Goal: Complete application form

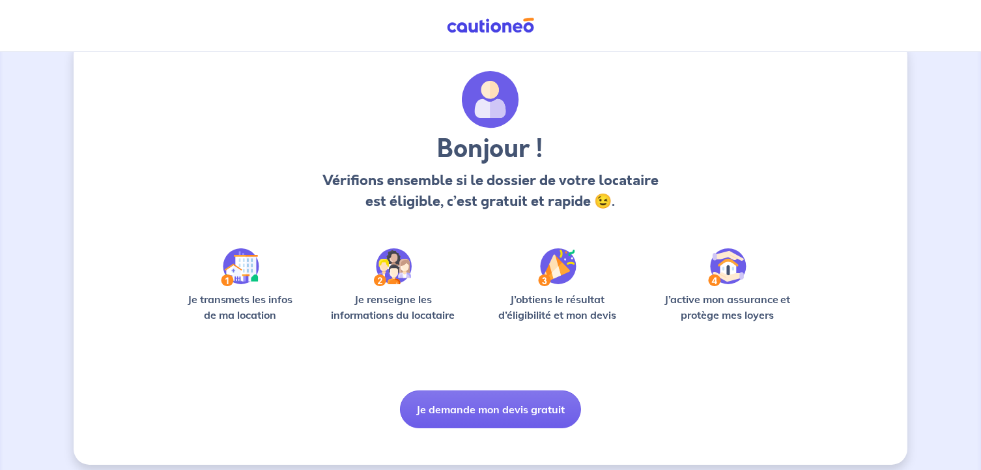
scroll to position [38, 0]
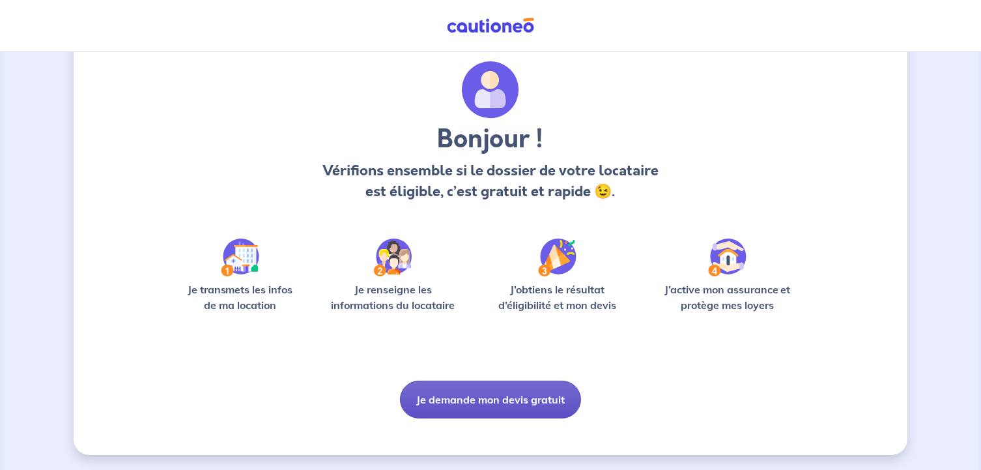
click at [503, 406] on button "Je demande mon devis gratuit" at bounding box center [490, 400] width 181 height 38
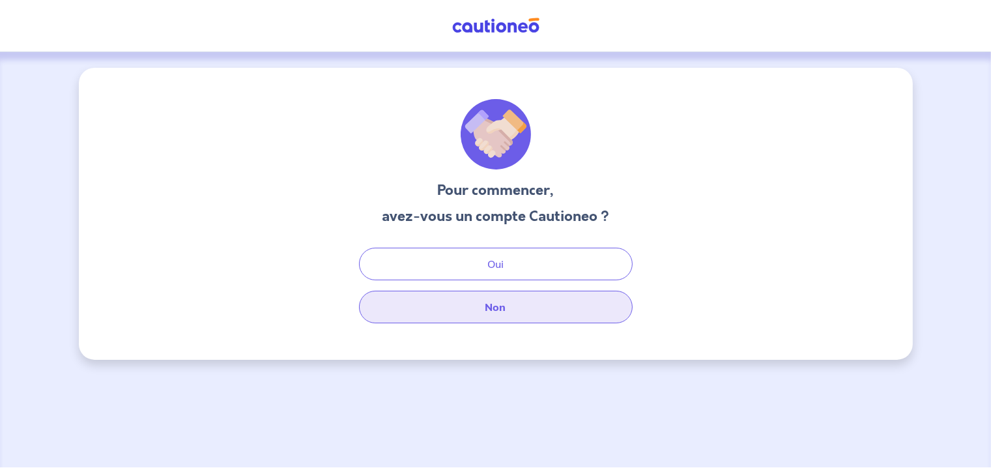
click at [509, 306] on button "Non" at bounding box center [496, 307] width 274 height 33
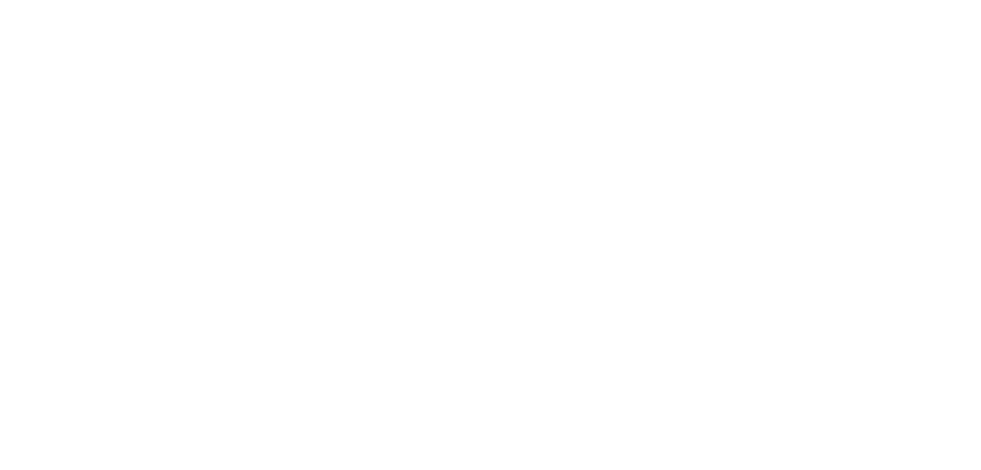
select select "FR"
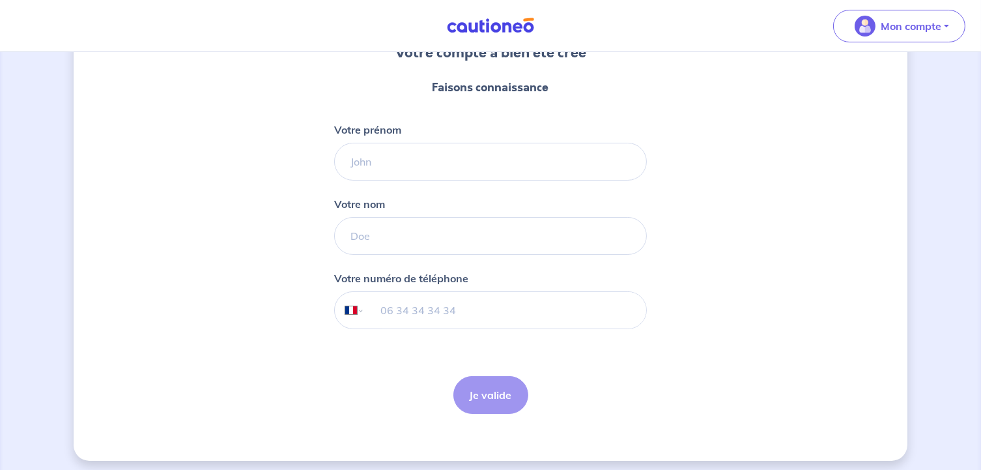
scroll to position [143, 0]
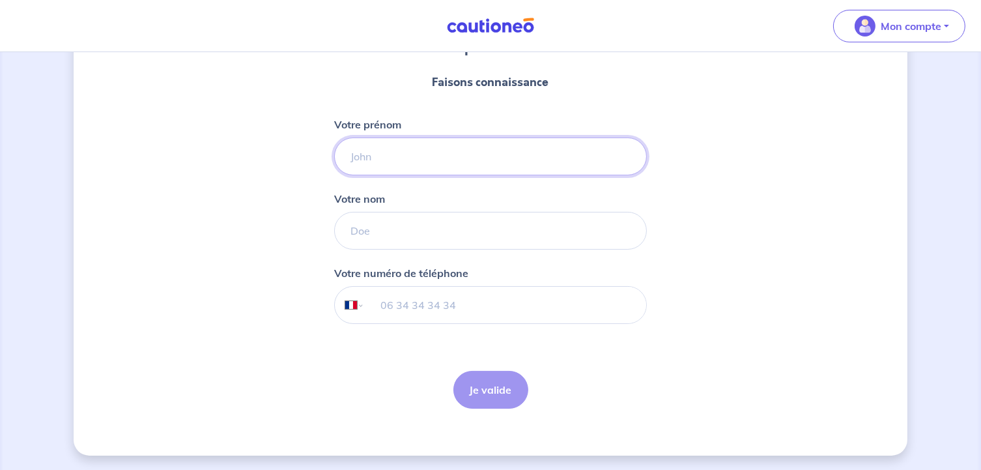
click at [423, 158] on input "Votre prénom" at bounding box center [490, 156] width 313 height 38
type input "Morgane"
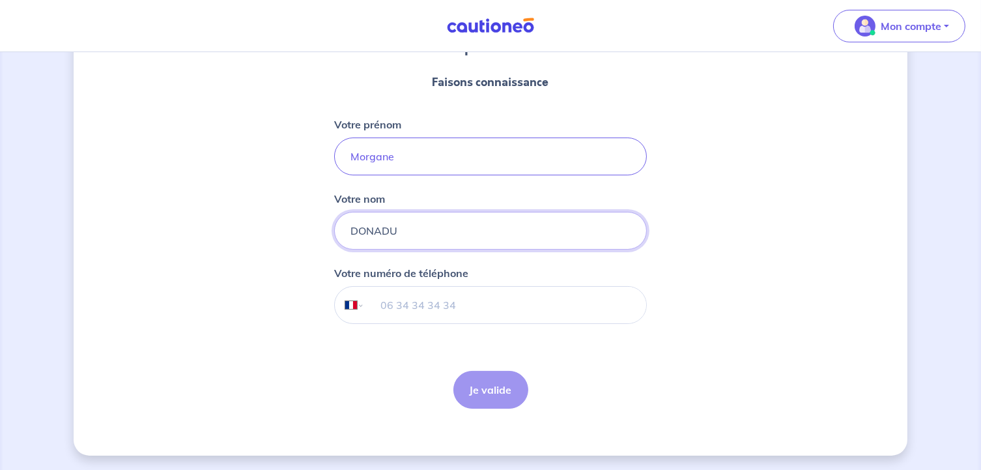
type input "DONADU"
type input "06 50 57 58 51"
click button "Je valide" at bounding box center [490, 390] width 75 height 38
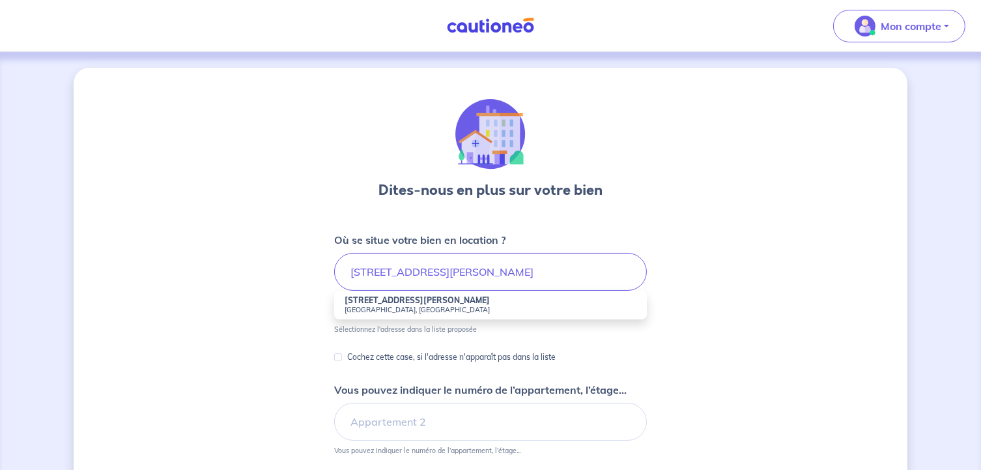
click at [421, 304] on strong "[STREET_ADDRESS][PERSON_NAME]" at bounding box center [417, 300] width 145 height 10
type input "[STREET_ADDRESS][PERSON_NAME]"
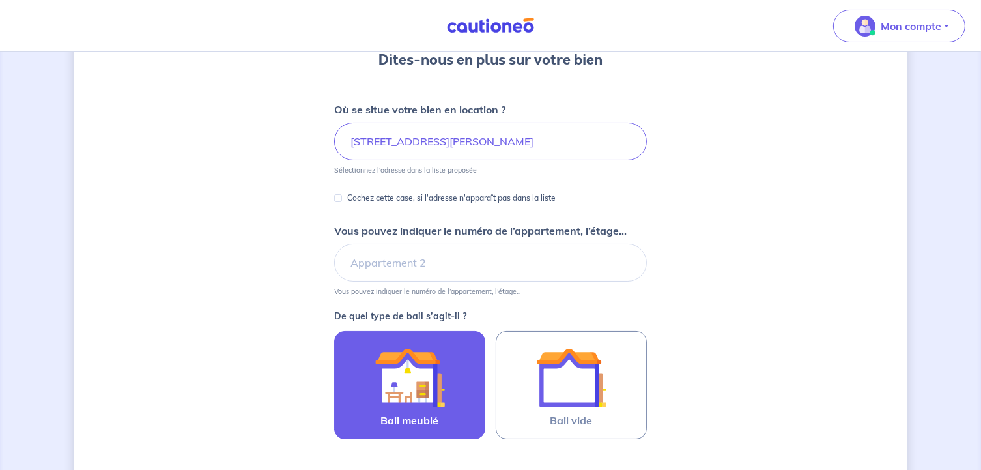
scroll to position [195, 0]
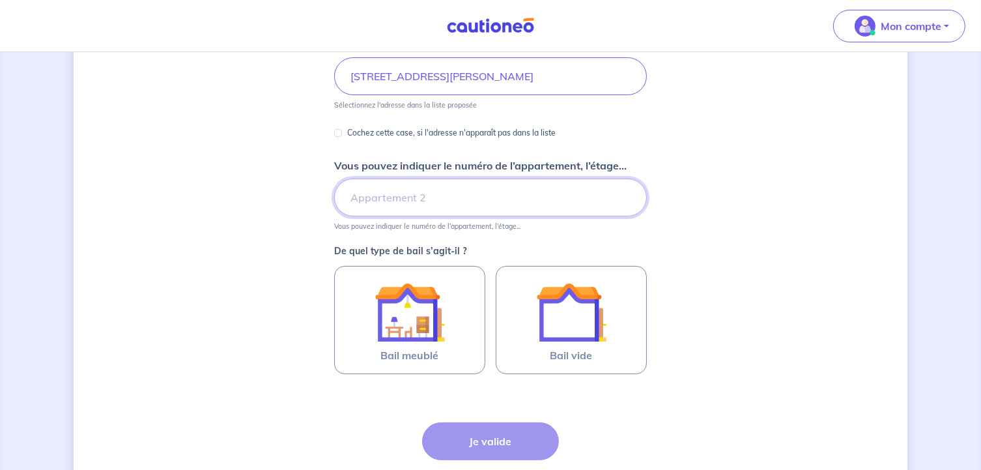
click at [447, 199] on input "Vous pouvez indiquer le numéro de l’appartement, l’étage..." at bounding box center [490, 198] width 313 height 38
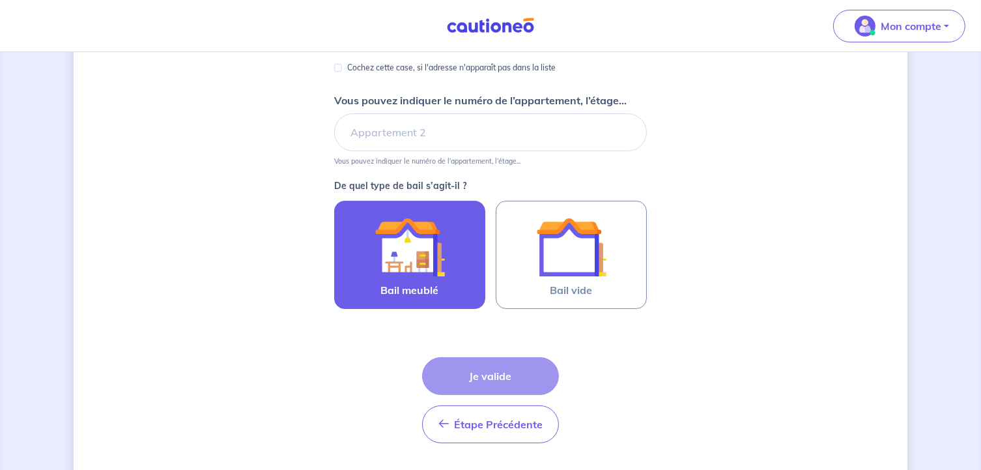
click at [455, 284] on label "Bail meublé" at bounding box center [409, 255] width 151 height 108
click at [0, 0] on input "Bail meublé" at bounding box center [0, 0] width 0 height 0
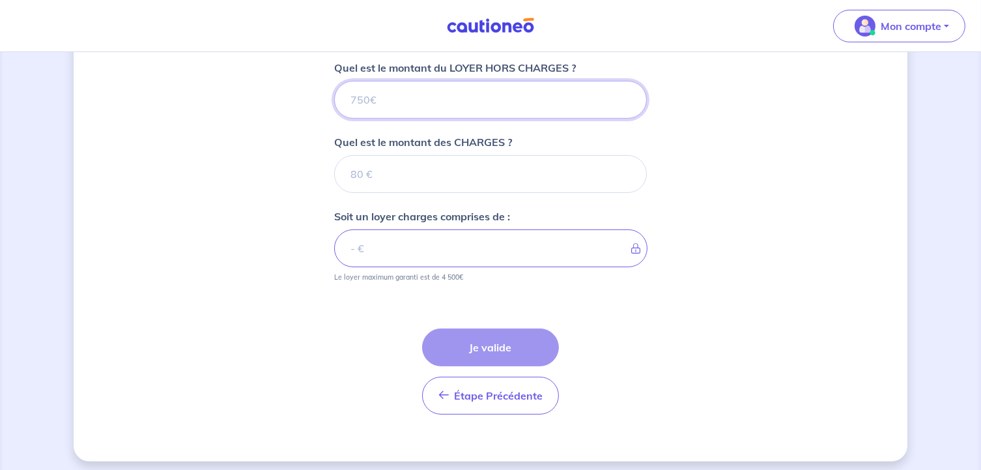
scroll to position [532, 0]
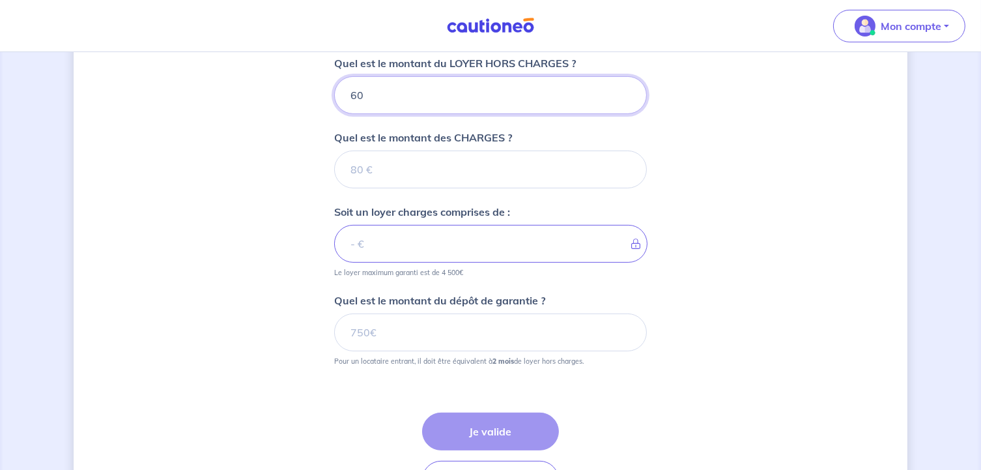
type input "600"
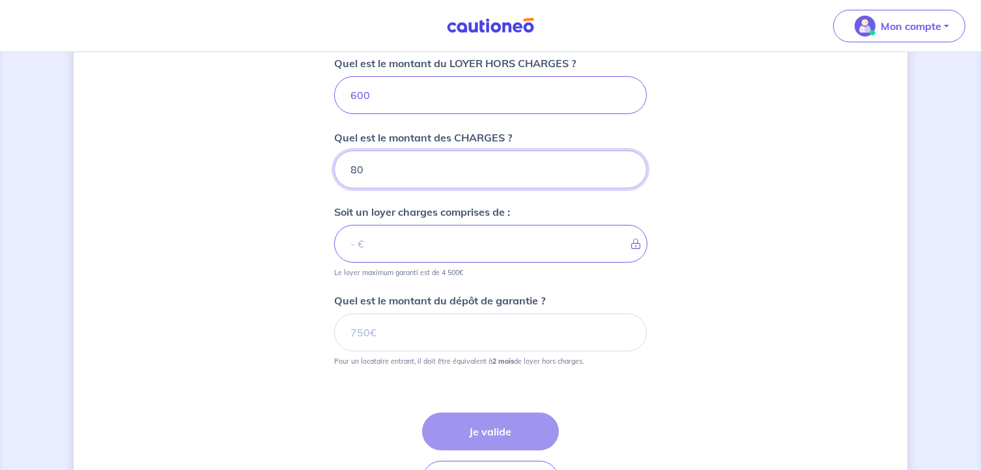
type input "80"
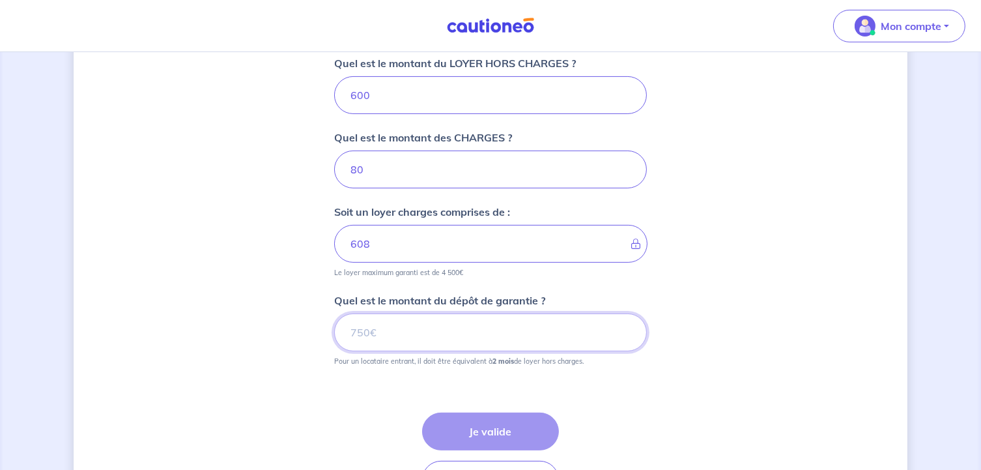
type input "680"
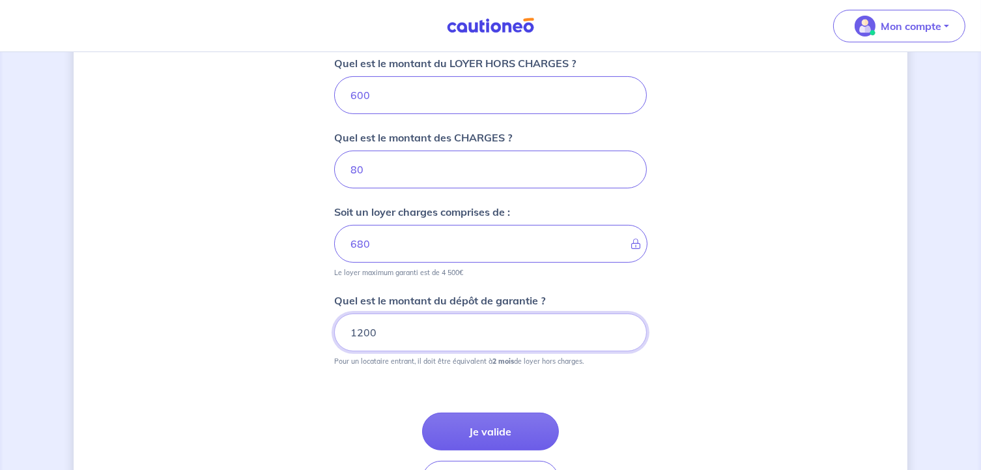
type input "1200"
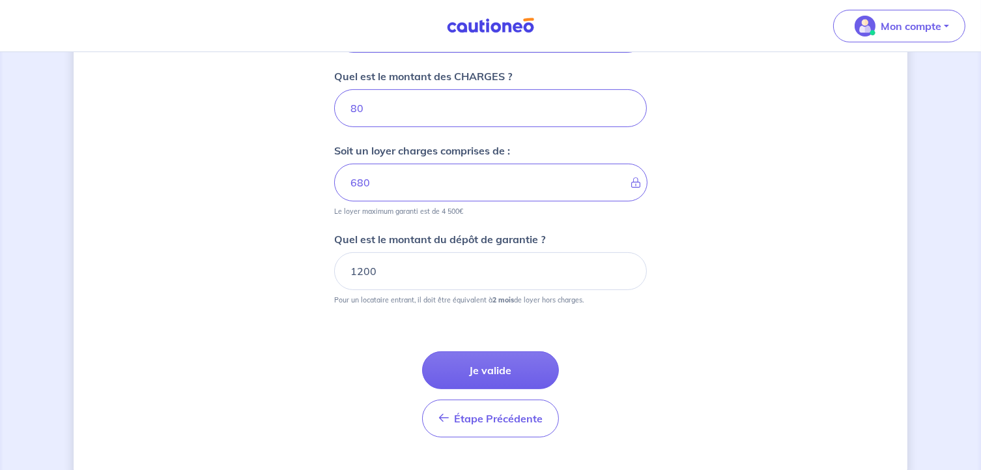
scroll to position [598, 0]
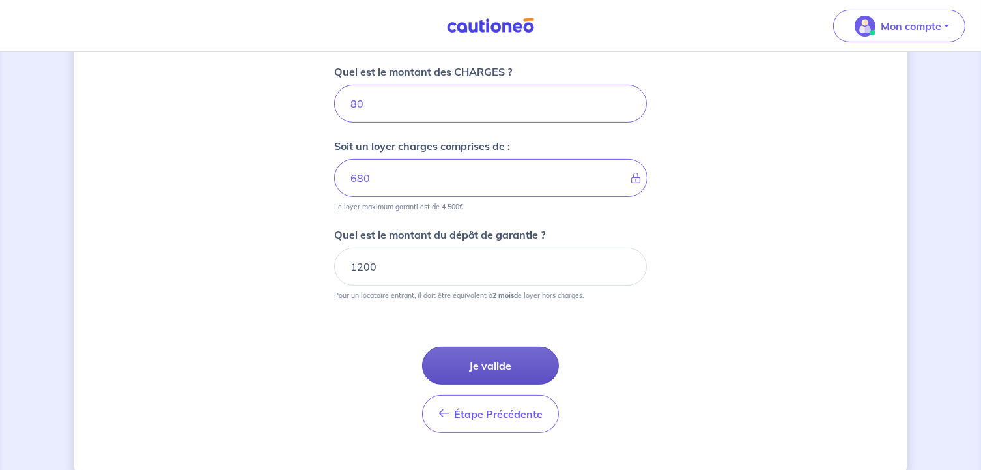
click at [467, 359] on button "Je valide" at bounding box center [490, 366] width 137 height 38
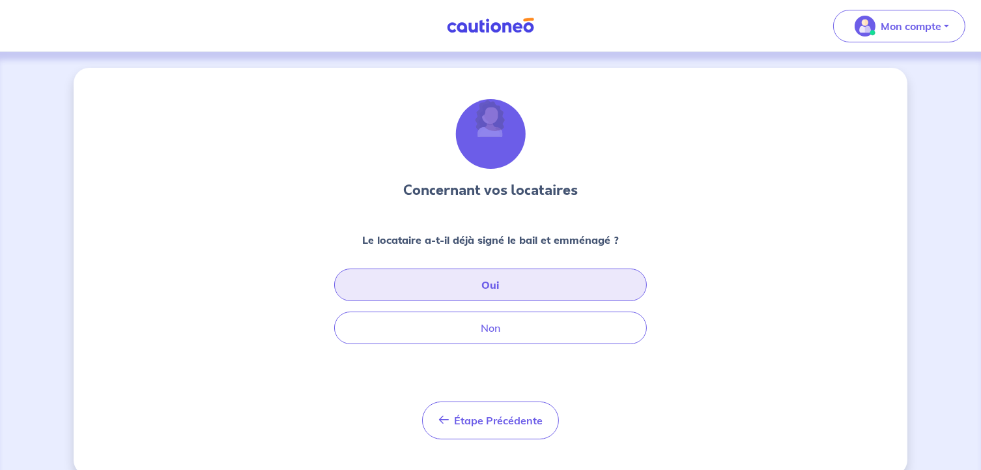
click at [520, 278] on button "Oui" at bounding box center [490, 284] width 313 height 33
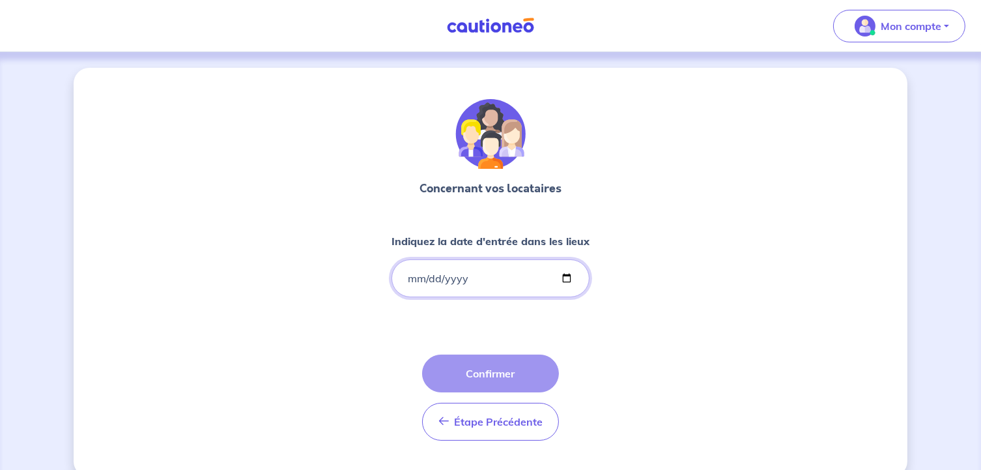
click at [499, 280] on input "Indiquez la date d'entrée dans les lieux" at bounding box center [491, 278] width 198 height 38
click at [412, 283] on input "Indiquez la date d'entrée dans les lieux" at bounding box center [491, 278] width 198 height 38
click at [442, 281] on input "Indiquez la date d'entrée dans les lieux" at bounding box center [491, 278] width 198 height 38
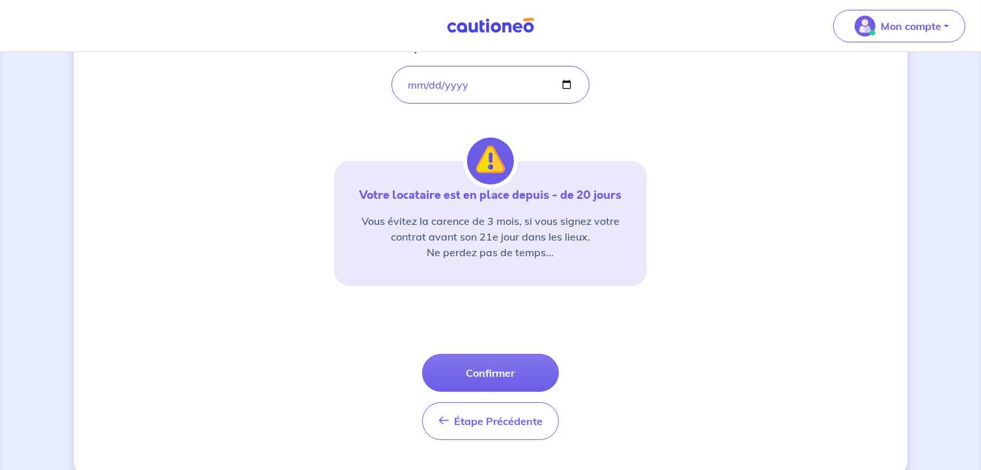
scroll to position [195, 0]
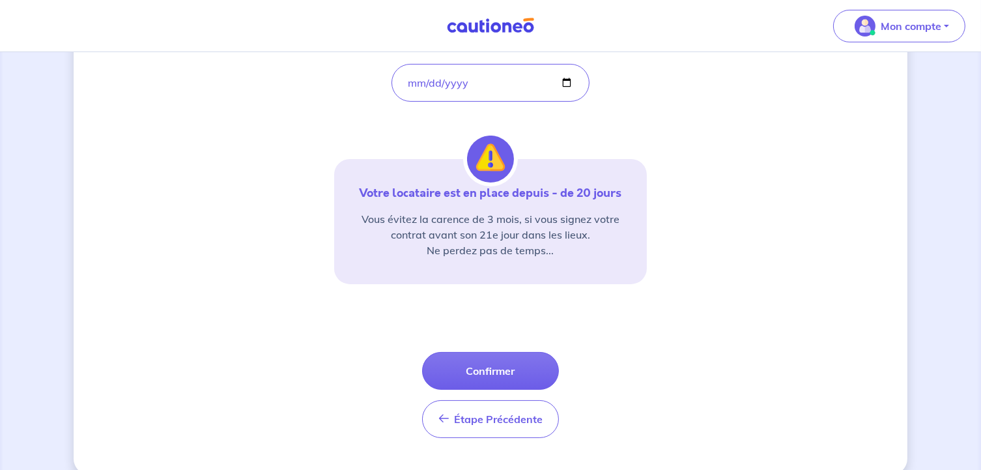
click at [312, 260] on div "Concernant vos locataires Indiquez la date d'entrée dans les lieux [DATE] Votre…" at bounding box center [491, 173] width 834 height 602
click at [412, 83] on input "[DATE]" at bounding box center [491, 83] width 198 height 38
click at [457, 85] on input "[DATE]" at bounding box center [491, 83] width 198 height 38
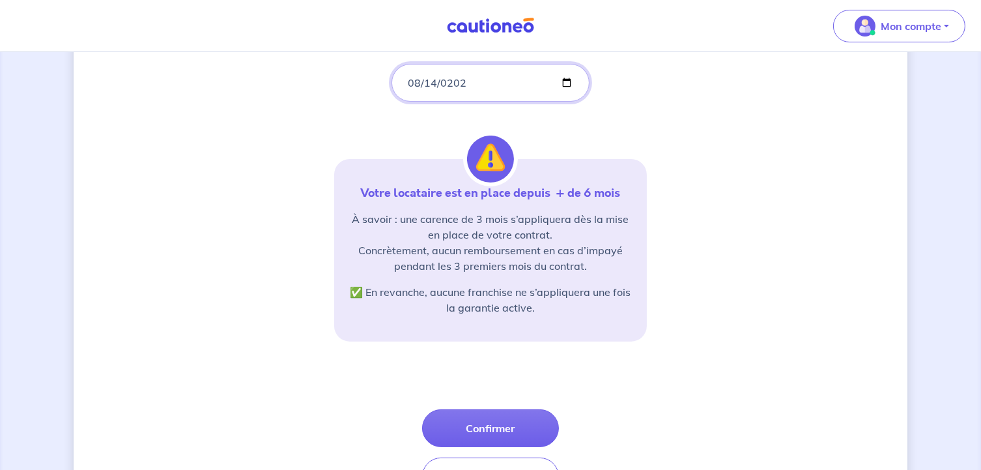
type input "[DATE]"
click at [675, 156] on div "Concernant vos locataires Indiquez la date d'entrée dans les lieux [DATE] Votre…" at bounding box center [491, 201] width 834 height 659
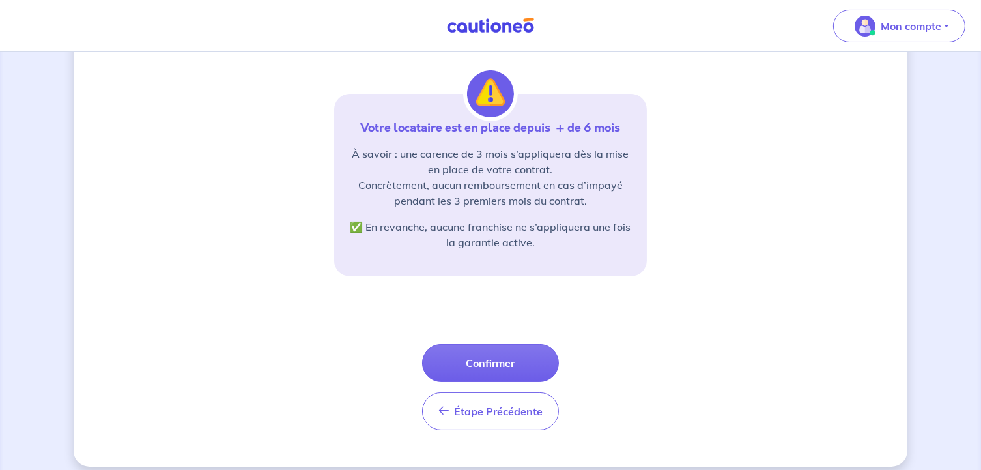
scroll to position [272, 0]
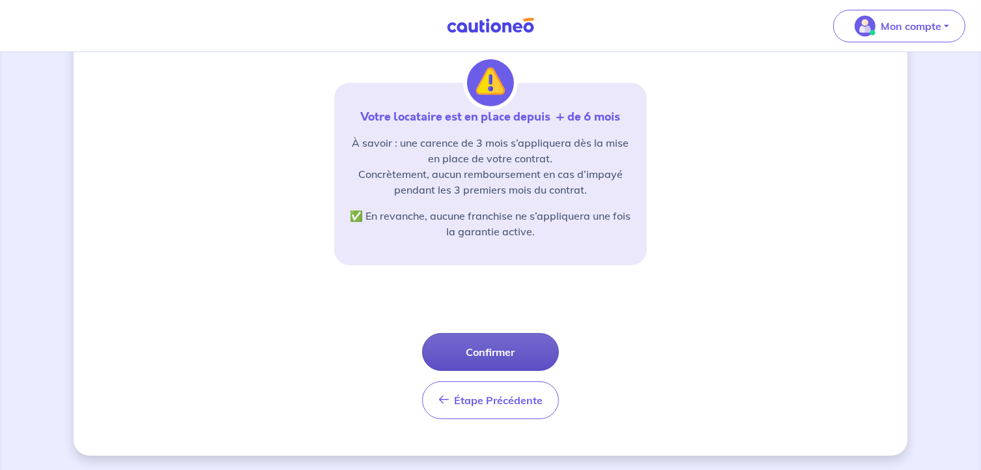
click at [503, 344] on button "Confirmer" at bounding box center [490, 352] width 137 height 38
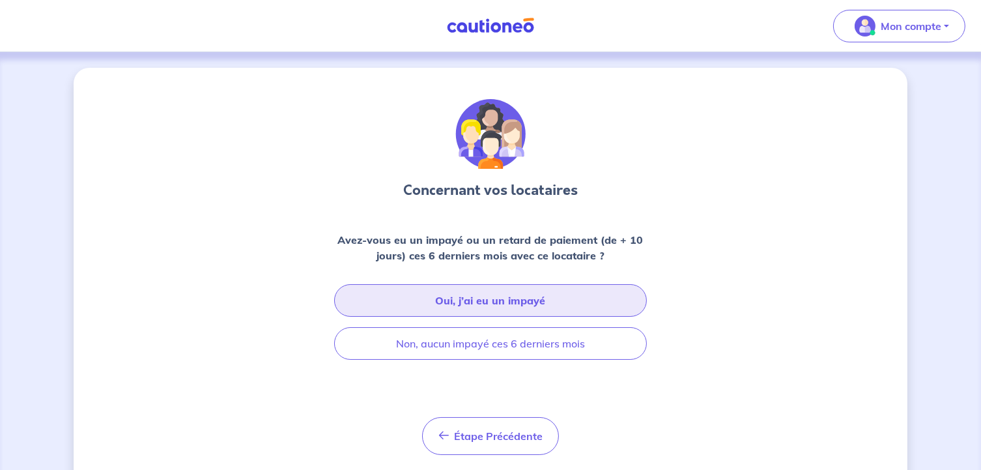
click at [540, 302] on button "Oui, j’ai eu un impayé" at bounding box center [490, 300] width 313 height 33
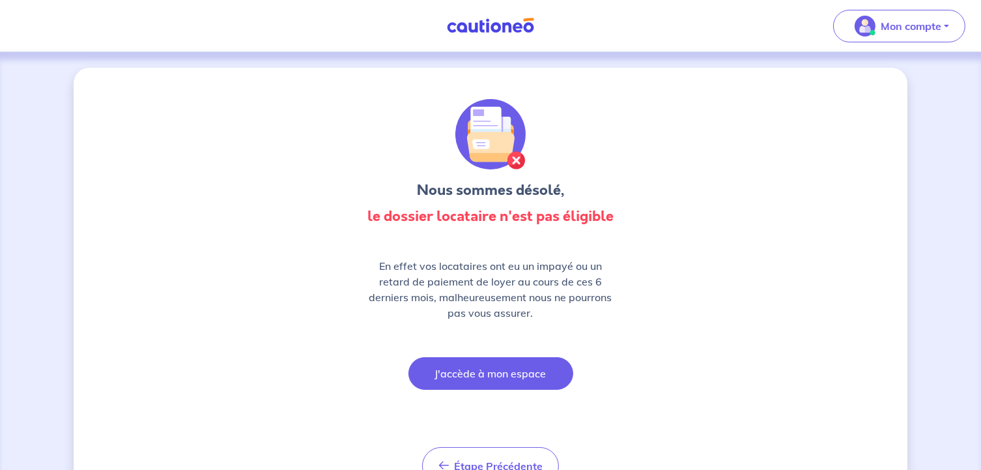
scroll to position [65, 0]
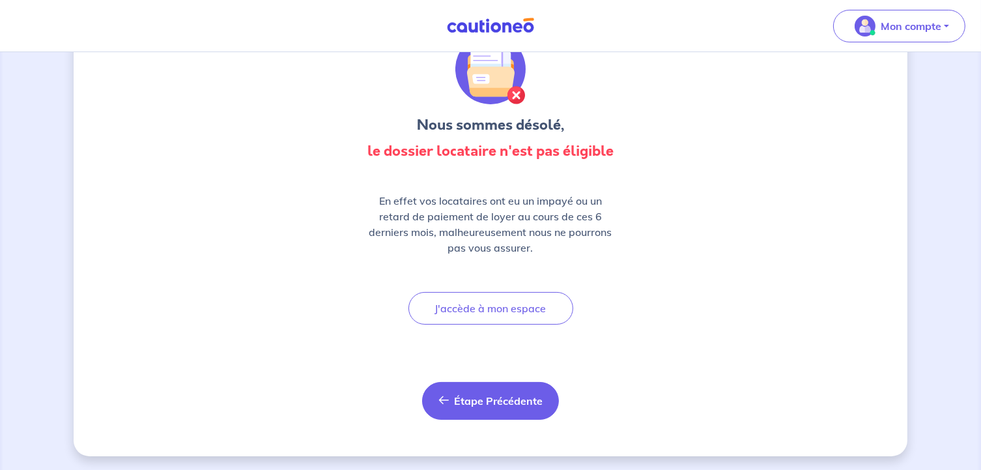
click at [490, 398] on span "Étape Précédente" at bounding box center [498, 400] width 89 height 13
